Goal: Task Accomplishment & Management: Use online tool/utility

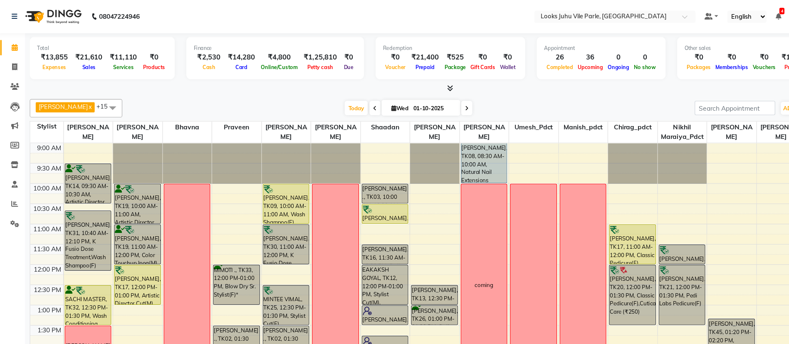
scroll to position [220, 0]
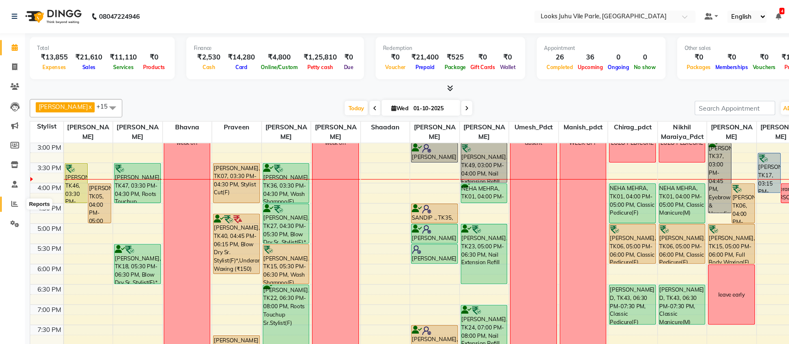
click at [14, 183] on icon at bounding box center [15, 184] width 6 height 6
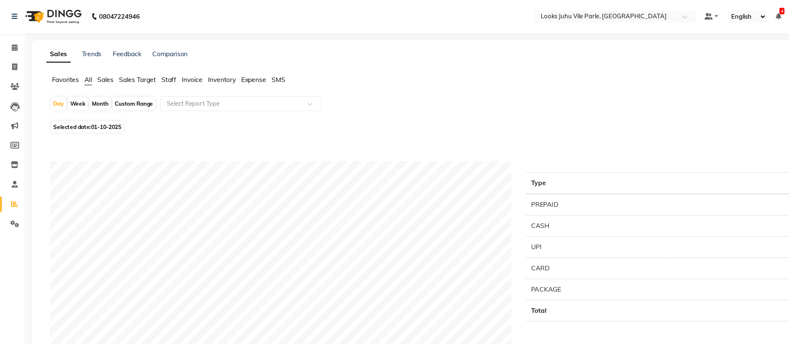
click at [156, 73] on span "Staff" at bounding box center [154, 71] width 13 height 7
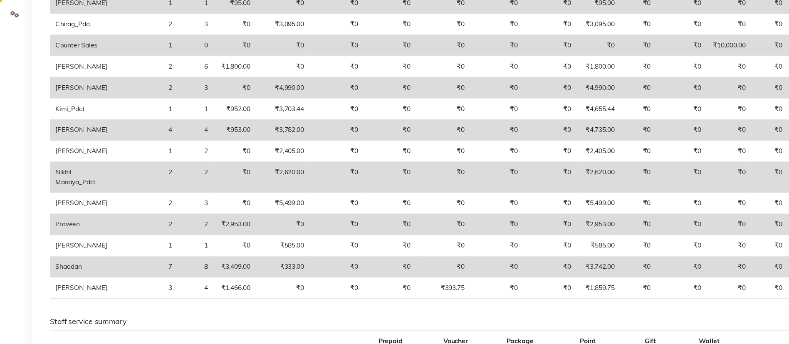
scroll to position [179, 0]
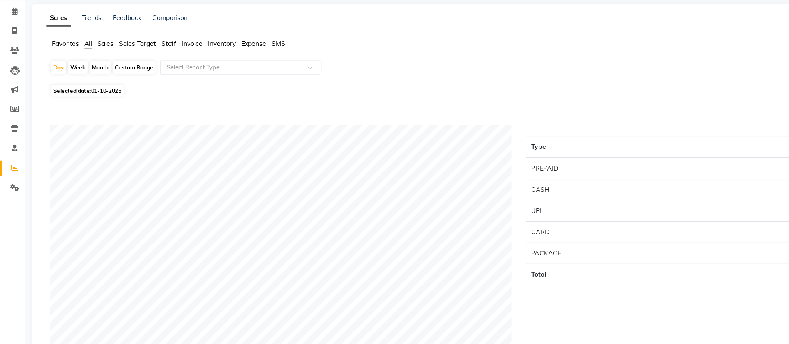
click at [156, 73] on span "Staff" at bounding box center [154, 71] width 13 height 7
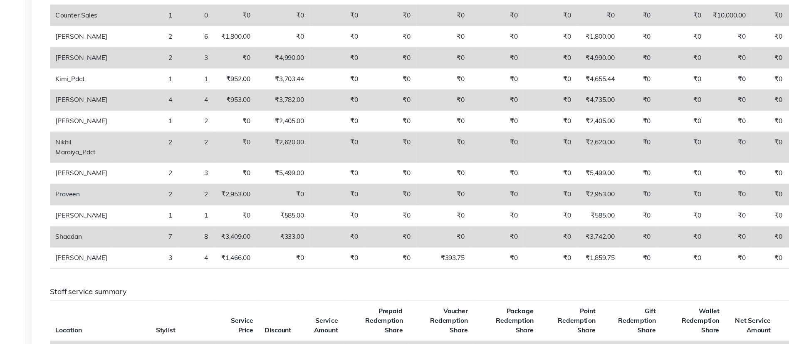
scroll to position [185, 0]
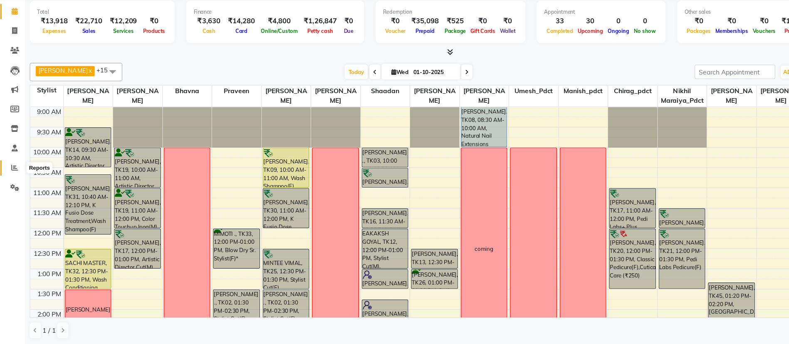
click at [16, 181] on icon at bounding box center [15, 184] width 6 height 6
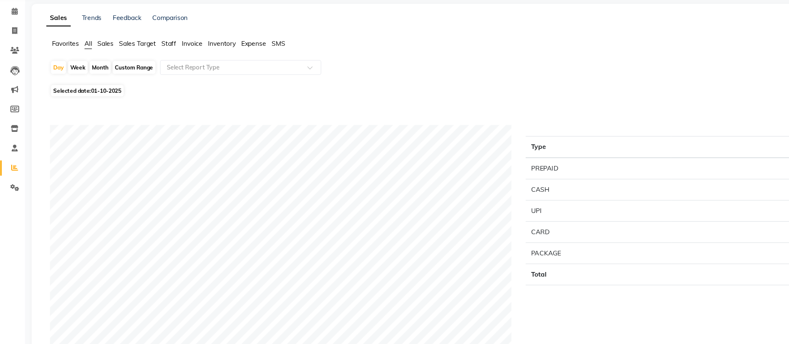
click at [154, 71] on span "Staff" at bounding box center [154, 71] width 13 height 7
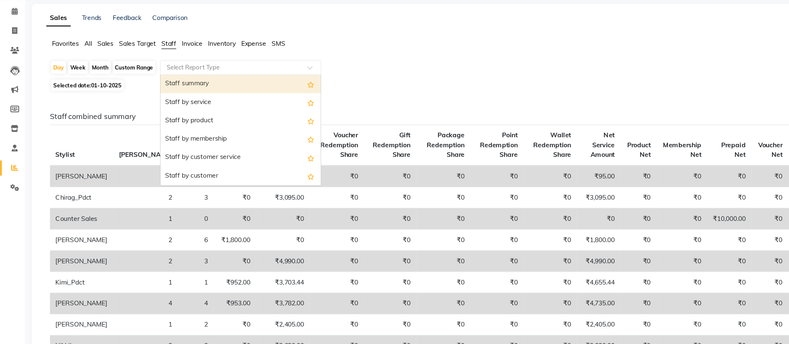
click at [186, 94] on input "text" at bounding box center [211, 93] width 120 height 8
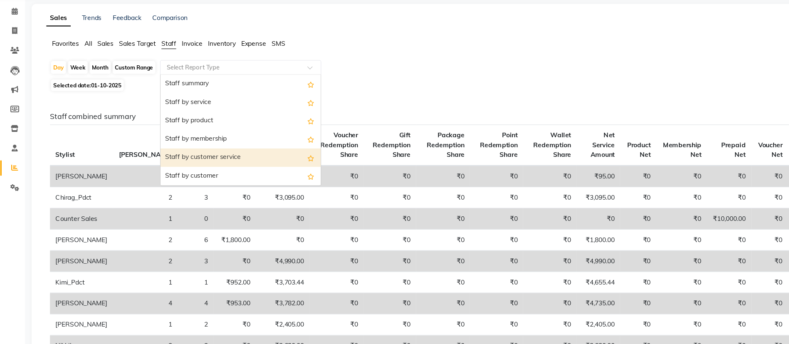
click at [207, 176] on div "Staff by customer service" at bounding box center [219, 175] width 145 height 17
select select "full_report"
select select "csv"
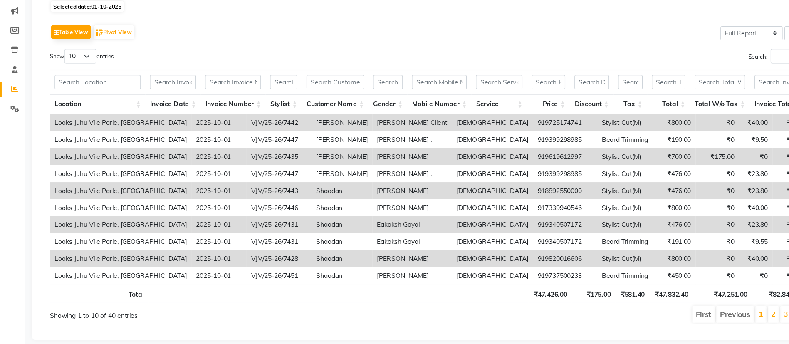
scroll to position [72, 0]
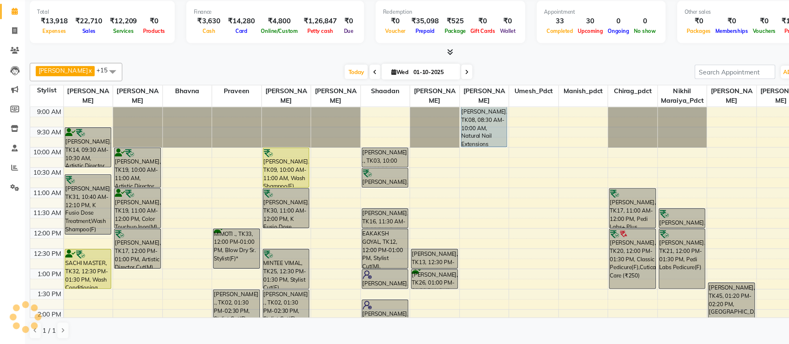
scroll to position [233, 0]
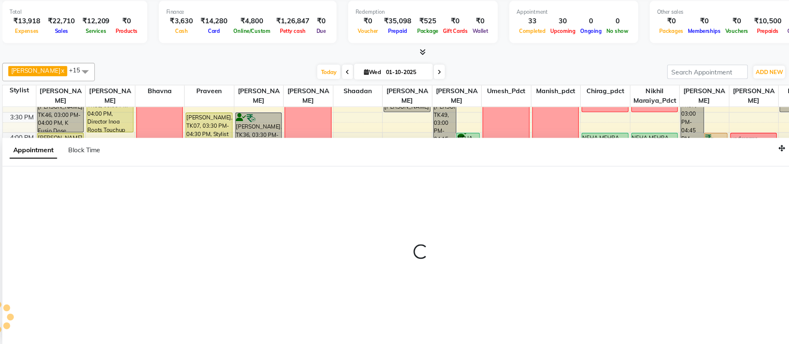
select select "54683"
select select "tentative"
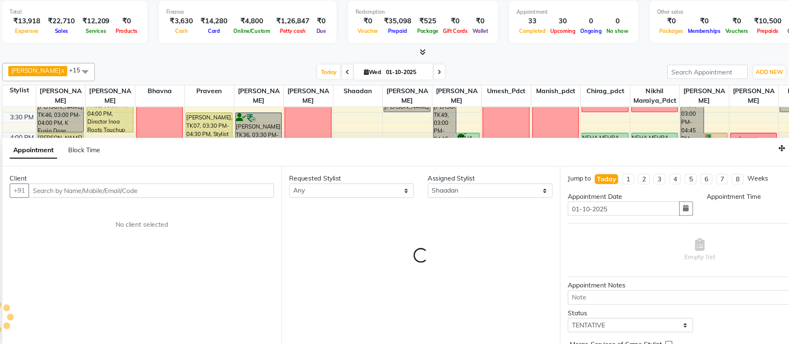
scroll to position [0, 0]
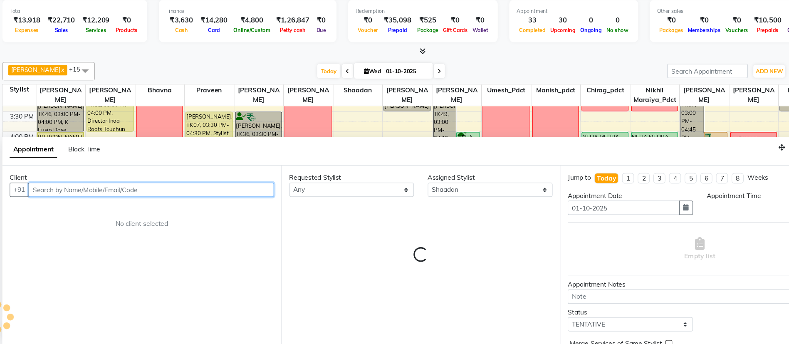
select select "990"
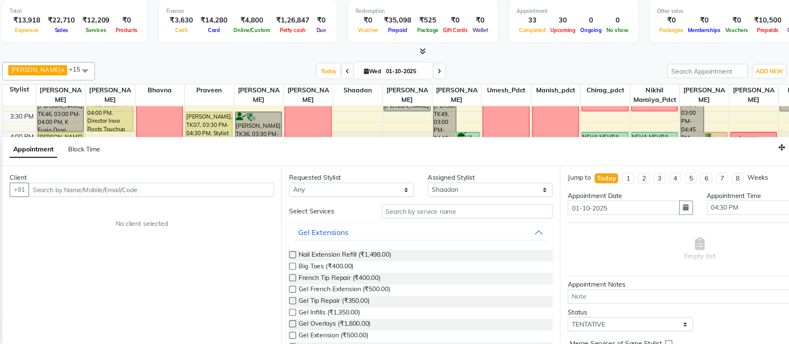
click at [450, 101] on div "Today Wed 01-10-2025" at bounding box center [371, 97] width 509 height 12
click at [451, 96] on div "Today Wed 01-10-2025" at bounding box center [371, 97] width 509 height 12
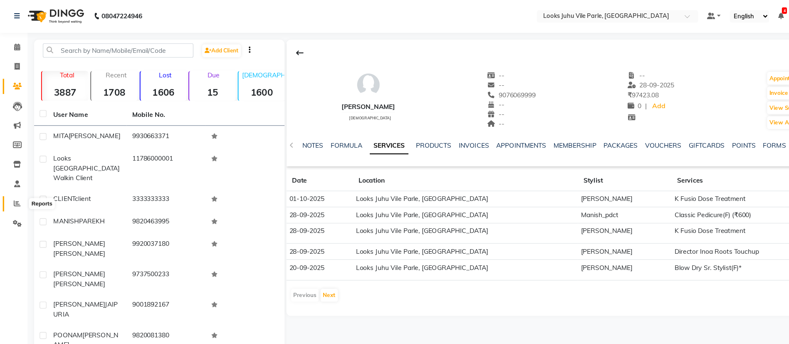
click at [14, 185] on icon at bounding box center [15, 184] width 6 height 6
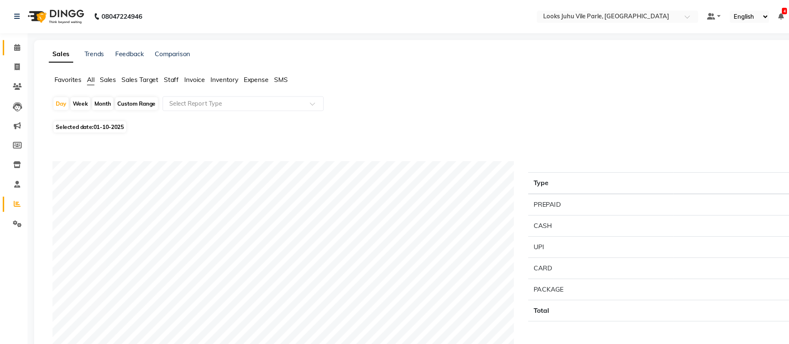
click at [15, 48] on link "Calendar" at bounding box center [12, 43] width 20 height 14
